Goal: Communication & Community: Answer question/provide support

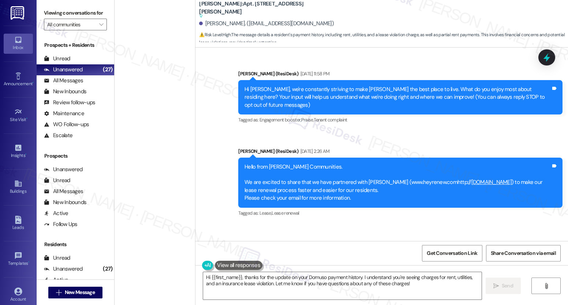
scroll to position [3010, 0]
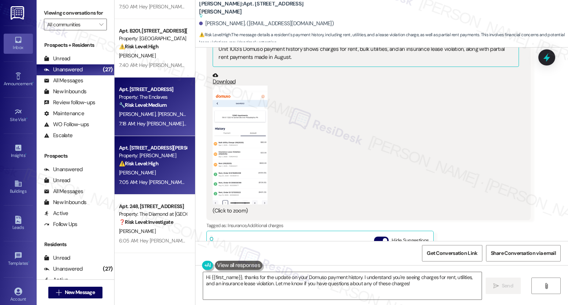
click at [155, 91] on div "Apt. [STREET_ADDRESS]" at bounding box center [153, 90] width 68 height 8
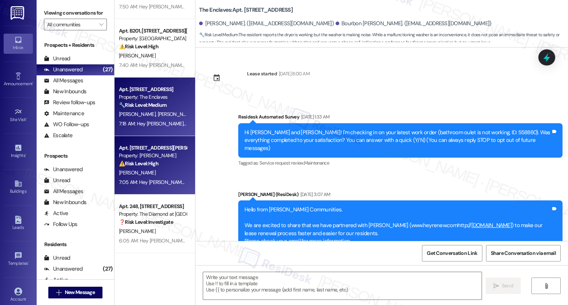
click at [149, 175] on div "[PERSON_NAME]" at bounding box center [152, 172] width 69 height 9
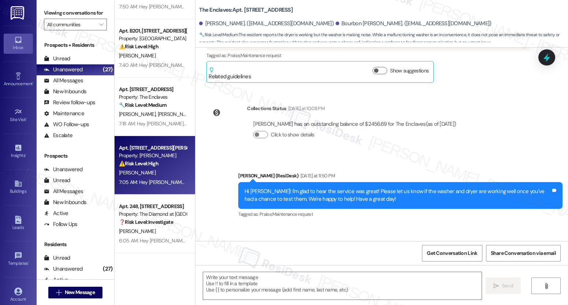
type textarea "Fetching suggested responses. Please feel free to read through the conversation…"
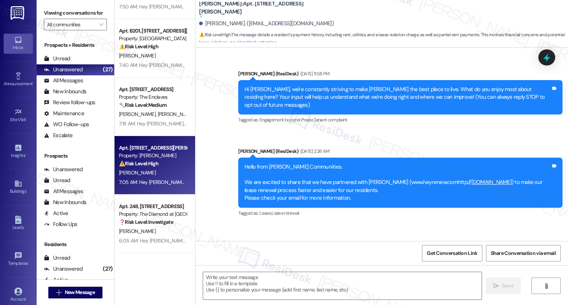
scroll to position [3086, 0]
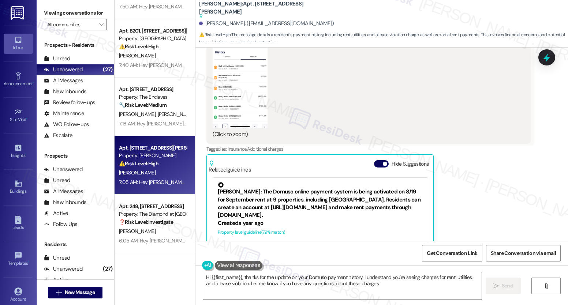
type textarea "Hi {{first_name}}, thanks for the update on your Domuso payment history. I unde…"
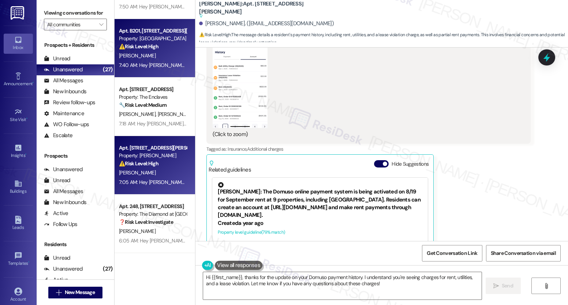
click at [159, 51] on div "[PERSON_NAME]" at bounding box center [152, 55] width 69 height 9
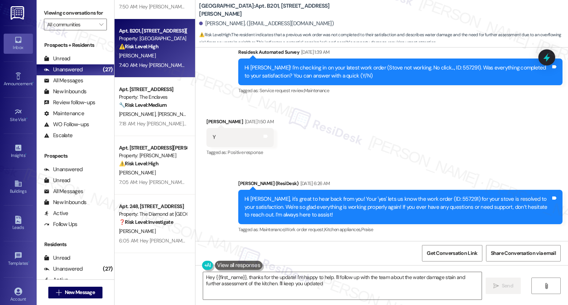
type textarea "Hey {{first_name}}, thanks for the update! I'm happy to help. I'll follow up wi…"
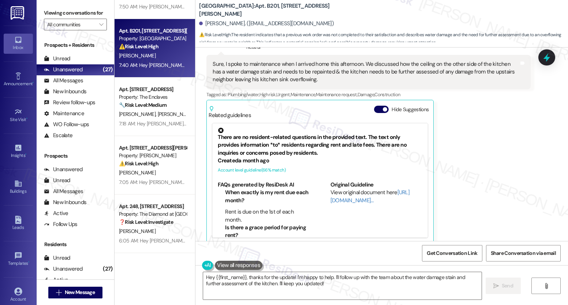
scroll to position [1214, 0]
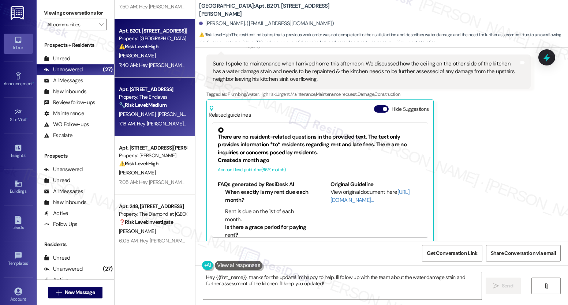
click at [140, 108] on strong "🔧 Risk Level: Medium" at bounding box center [143, 105] width 48 height 7
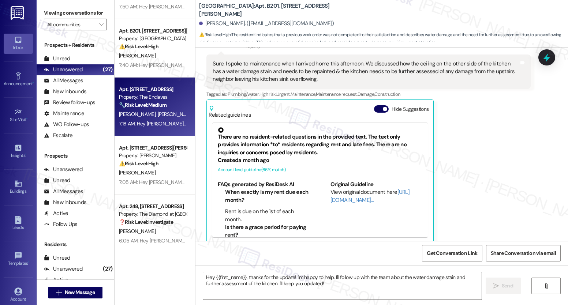
scroll to position [0, 0]
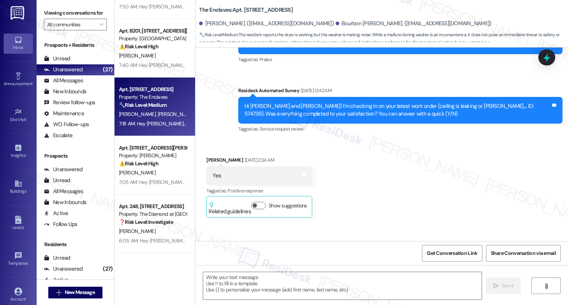
type textarea "Fetching suggested responses. Please feel free to read through the conversation…"
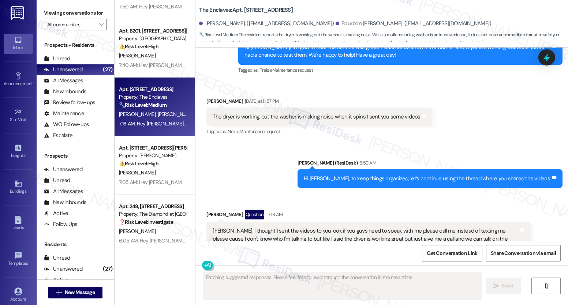
scroll to position [1797, 0]
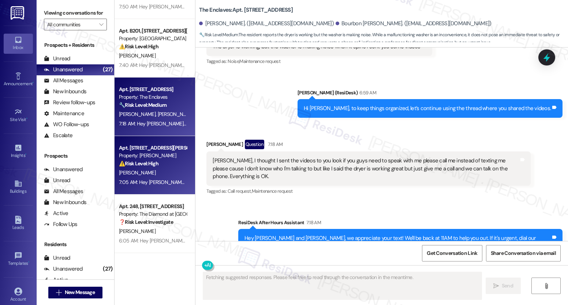
click at [156, 155] on div "Property: [PERSON_NAME]" at bounding box center [153, 156] width 68 height 8
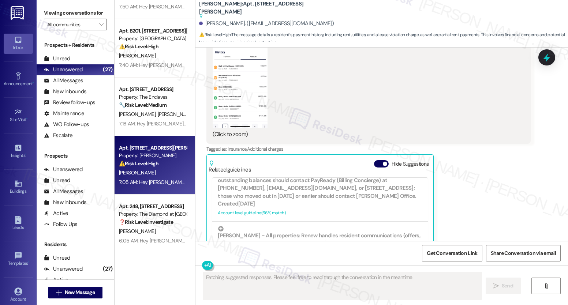
scroll to position [3148, 0]
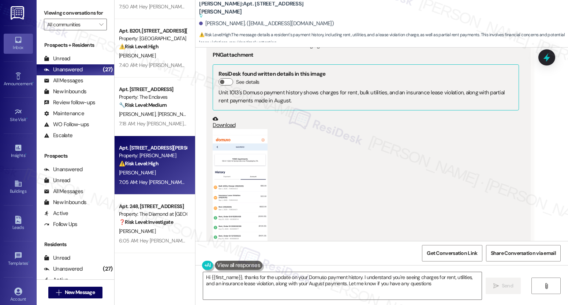
type textarea "Hi {{first_name}}, thanks for the update on your Domuso payment history. I unde…"
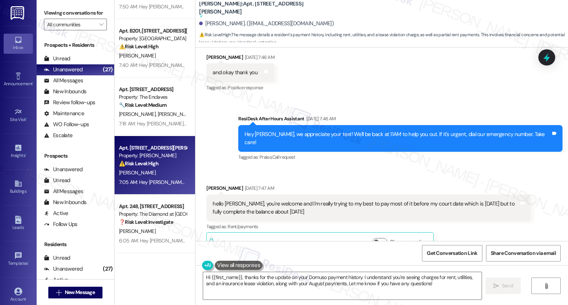
scroll to position [228, 0]
